Goal: Complete application form: Complete application form

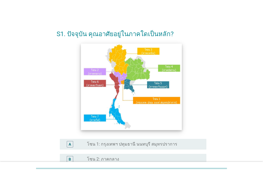
click at [147, 85] on img at bounding box center [131, 86] width 101 height 87
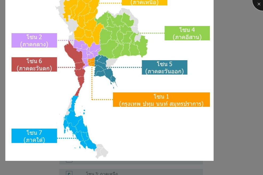
click at [259, 5] on div at bounding box center [262, -1] width 21 height 21
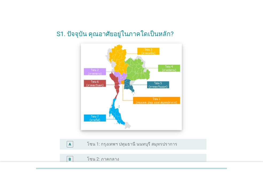
scroll to position [53, 0]
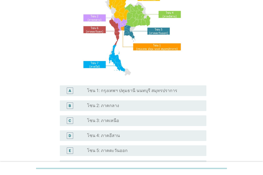
click at [121, 121] on div "radio_button_unchecked โซน 3: ภาคเหนือ" at bounding box center [142, 120] width 111 height 5
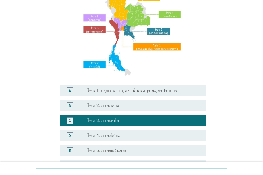
scroll to position [133, 0]
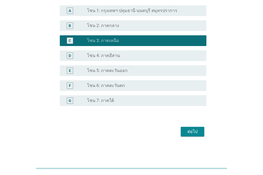
click at [191, 130] on div "ต่อไป" at bounding box center [192, 131] width 15 height 6
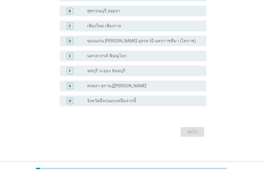
scroll to position [0, 0]
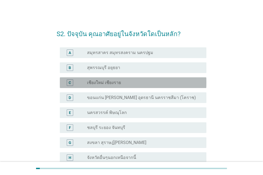
click at [168, 82] on div "radio_button_unchecked เชียงใหม่ เชียงราย" at bounding box center [142, 82] width 111 height 5
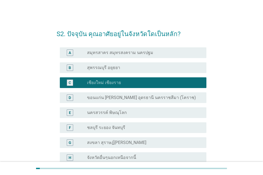
scroll to position [57, 0]
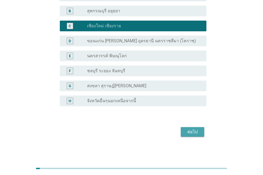
click at [193, 132] on div "ต่อไป" at bounding box center [192, 131] width 15 height 6
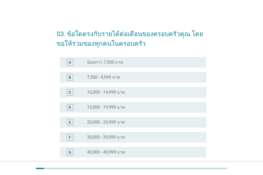
scroll to position [53, 0]
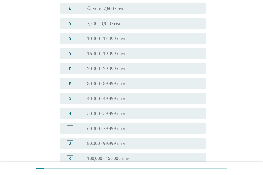
click at [157, 101] on div "radio_button_unchecked 40,000 - 49,999 บาท" at bounding box center [142, 98] width 111 height 5
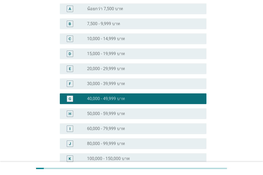
scroll to position [134, 0]
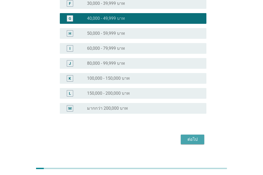
click at [195, 137] on div "ต่อไป" at bounding box center [192, 139] width 15 height 6
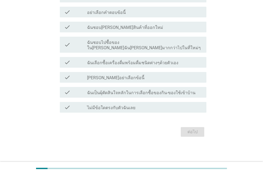
scroll to position [0, 0]
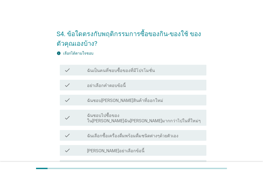
click at [155, 71] on div "check_box_outline_blank ฉันเป็นคนที่ชอบซื้อของที่มีโปรโมชั่น" at bounding box center [144, 70] width 115 height 6
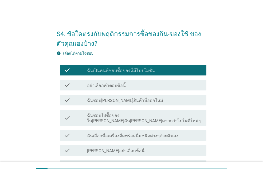
click at [147, 133] on label "ฉันเลือกซื้อเครื่องดื่มพร้อมดื่มชนิดต่างๆด้วยตัวเอง" at bounding box center [132, 135] width 91 height 5
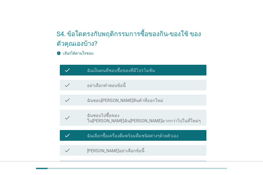
click at [196, 113] on div "check_box_outline_blank ฉันชอบไปซื้อของใน[PERSON_NAME]ฉัน[PERSON_NAME]มากกว่าไป…" at bounding box center [144, 118] width 115 height 12
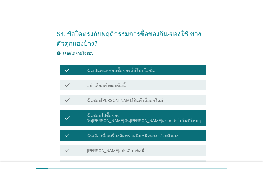
scroll to position [68, 0]
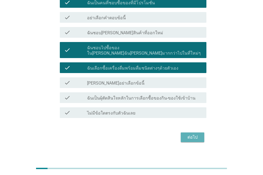
click at [193, 132] on button "ต่อไป" at bounding box center [193, 137] width 24 height 10
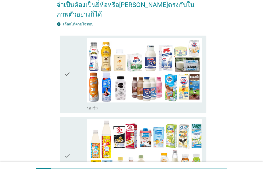
scroll to position [0, 0]
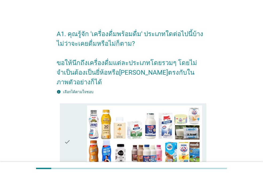
click at [68, 111] on icon "check" at bounding box center [67, 141] width 6 height 73
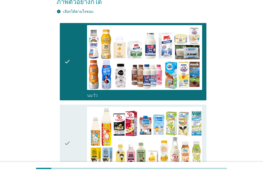
scroll to position [134, 0]
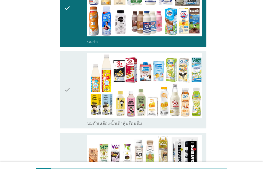
click at [69, 100] on icon "check" at bounding box center [67, 89] width 6 height 73
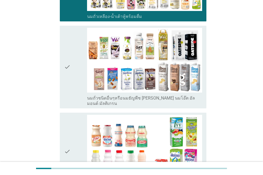
scroll to position [320, 0]
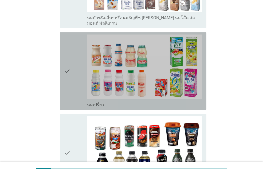
click at [68, 82] on icon "check" at bounding box center [67, 70] width 6 height 73
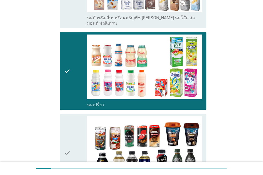
scroll to position [401, 0]
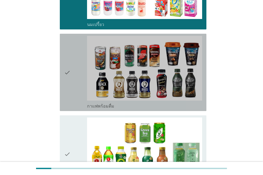
click at [70, 79] on icon "check" at bounding box center [67, 72] width 6 height 73
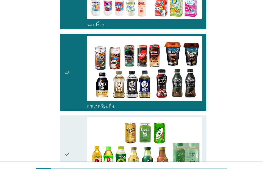
scroll to position [454, 0]
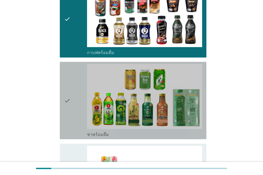
click at [72, 110] on div "check" at bounding box center [75, 100] width 23 height 73
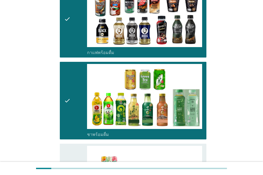
scroll to position [534, 0]
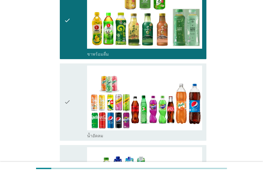
click at [73, 112] on div "check" at bounding box center [75, 101] width 23 height 73
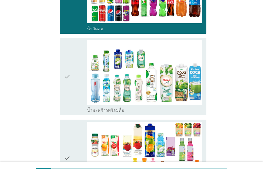
scroll to position [694, 0]
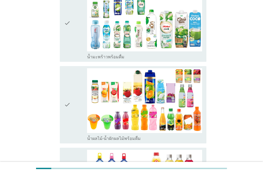
click at [76, 120] on div "check" at bounding box center [75, 104] width 23 height 73
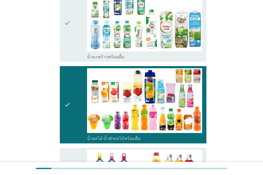
scroll to position [774, 0]
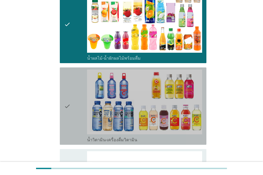
click at [69, 117] on icon "check" at bounding box center [67, 105] width 6 height 73
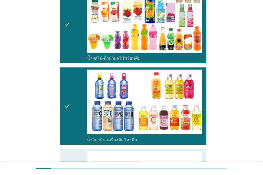
scroll to position [828, 0]
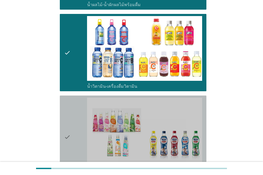
click at [67, 142] on icon "check" at bounding box center [67, 136] width 6 height 78
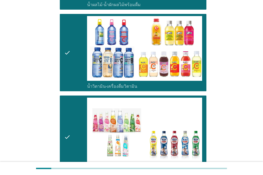
scroll to position [935, 0]
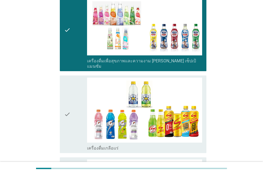
click at [69, 118] on icon "check" at bounding box center [67, 113] width 6 height 73
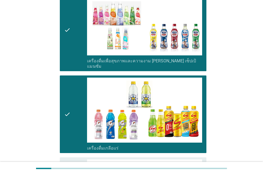
scroll to position [988, 0]
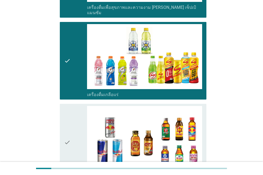
click at [70, 145] on icon "check" at bounding box center [67, 142] width 6 height 73
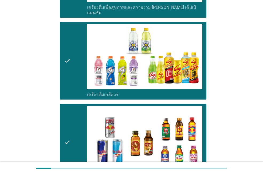
scroll to position [1095, 0]
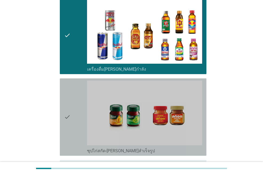
drag, startPoint x: 73, startPoint y: 125, endPoint x: 77, endPoint y: 130, distance: 6.4
click at [73, 125] on div "check" at bounding box center [75, 116] width 23 height 73
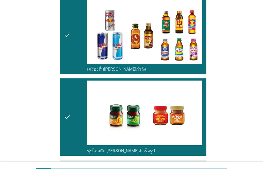
scroll to position [1133, 0]
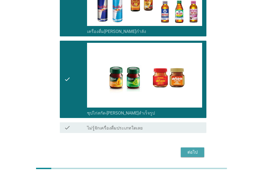
click at [194, 149] on div "ต่อไป" at bounding box center [192, 152] width 15 height 6
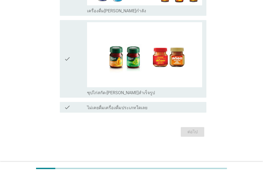
scroll to position [0, 0]
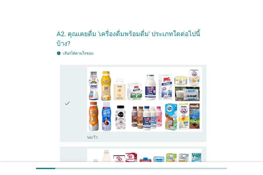
click at [68, 118] on icon "check" at bounding box center [67, 103] width 6 height 73
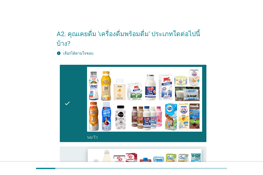
scroll to position [80, 0]
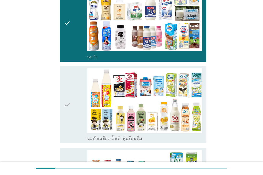
click at [65, 119] on icon "check" at bounding box center [67, 104] width 6 height 73
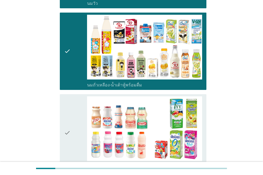
scroll to position [160, 0]
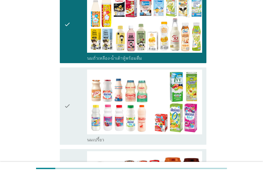
click at [71, 116] on div "check" at bounding box center [75, 105] width 23 height 73
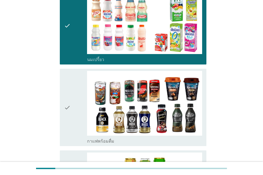
scroll to position [294, 0]
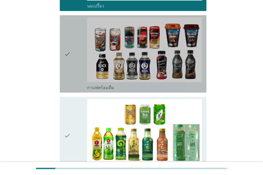
click at [64, 66] on div "check check_box_outline_blank กาแฟพร้อมดื่ม" at bounding box center [133, 53] width 147 height 77
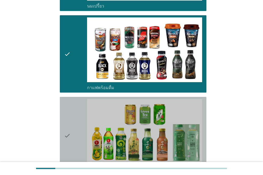
click at [73, 140] on div "check" at bounding box center [75, 135] width 23 height 73
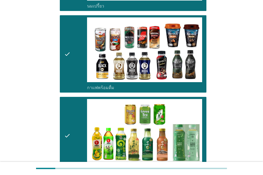
scroll to position [374, 0]
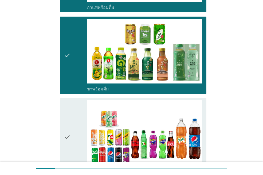
click at [70, 146] on icon "check" at bounding box center [67, 136] width 6 height 73
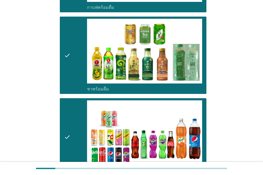
scroll to position [481, 0]
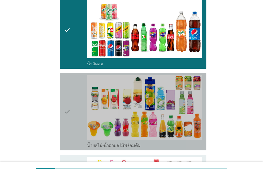
click at [69, 128] on icon "check" at bounding box center [67, 111] width 6 height 73
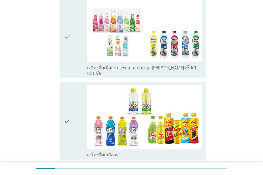
scroll to position [774, 0]
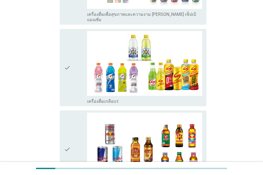
click at [69, 68] on icon "check" at bounding box center [67, 67] width 6 height 73
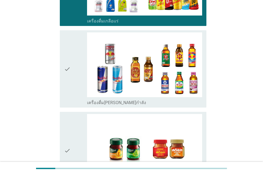
scroll to position [908, 0]
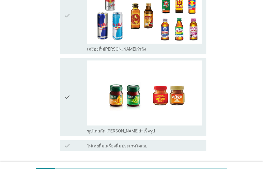
click at [192, 167] on div "ต่อไป" at bounding box center [192, 170] width 15 height 6
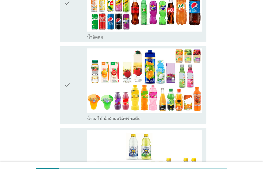
scroll to position [615, 0]
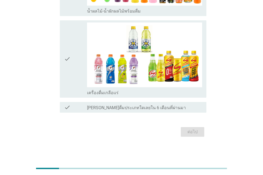
click at [191, 108] on div "check_box_outline_blank [PERSON_NAME]ดื่มประเภทใดเลยใน 6 เดือนที่ผ่านมา" at bounding box center [144, 107] width 115 height 6
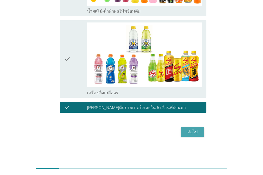
click at [197, 131] on div "ต่อไป" at bounding box center [192, 131] width 15 height 6
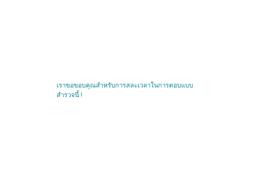
scroll to position [0, 0]
